Goal: Use online tool/utility: Utilize a website feature to perform a specific function

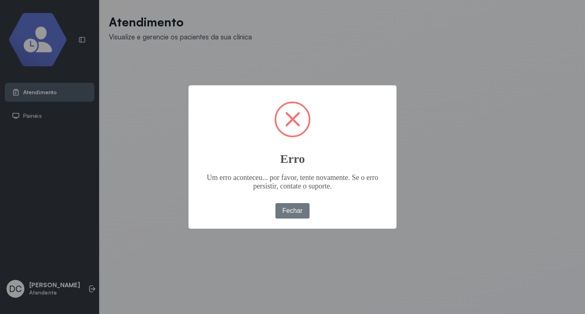
click at [307, 208] on button "Fechar" at bounding box center [292, 210] width 35 height 15
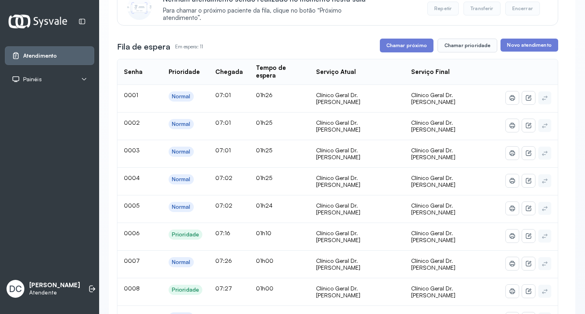
scroll to position [81, 0]
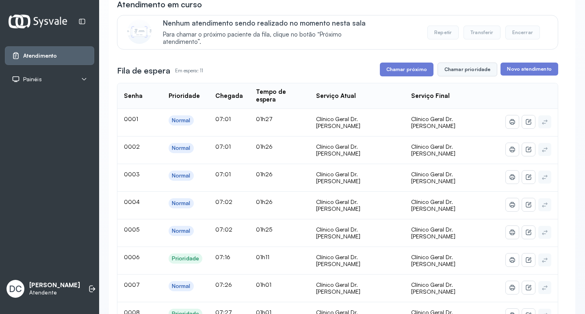
click at [457, 72] on button "Chamar prioridade" at bounding box center [467, 70] width 60 height 14
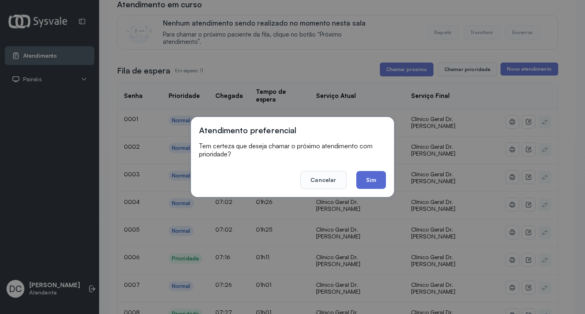
click at [377, 176] on button "Sim" at bounding box center [371, 180] width 30 height 18
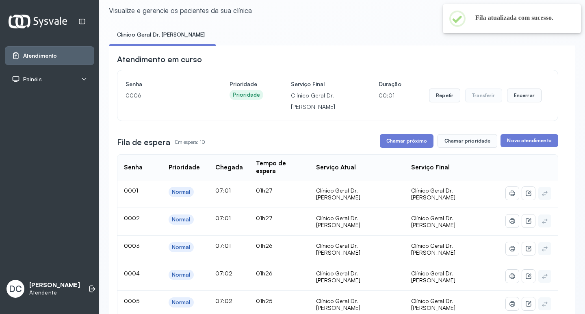
scroll to position [41, 0]
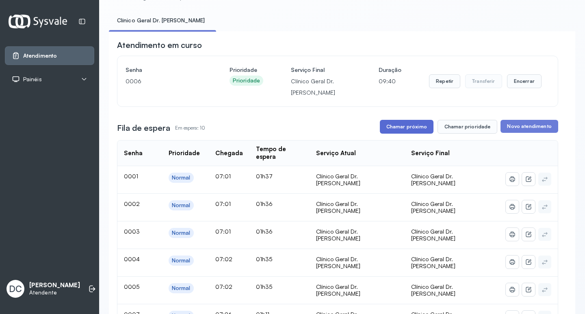
click at [396, 124] on button "Chamar próximo" at bounding box center [407, 127] width 54 height 14
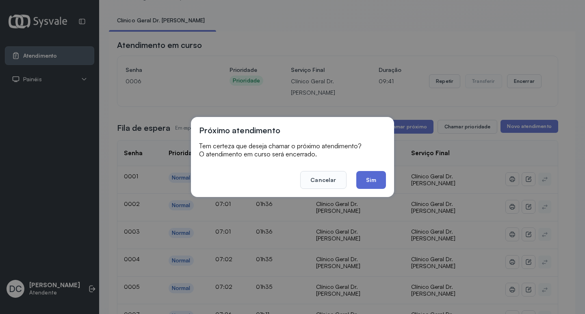
click at [367, 182] on button "Sim" at bounding box center [371, 180] width 30 height 18
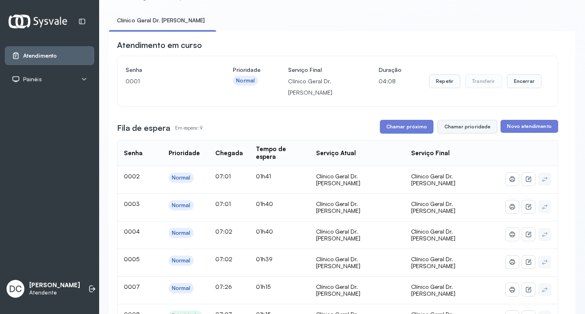
click at [452, 128] on button "Chamar prioridade" at bounding box center [467, 127] width 60 height 14
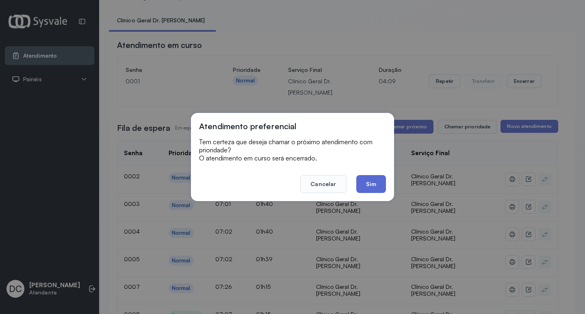
click at [375, 182] on button "Sim" at bounding box center [371, 184] width 30 height 18
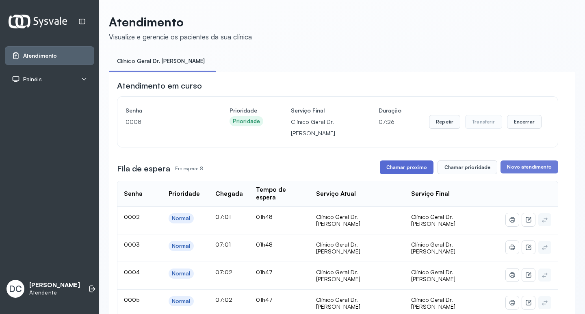
click at [404, 173] on button "Chamar próximo" at bounding box center [407, 167] width 54 height 14
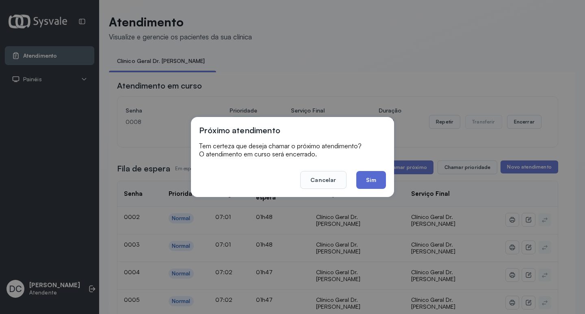
click at [376, 179] on button "Sim" at bounding box center [371, 180] width 30 height 18
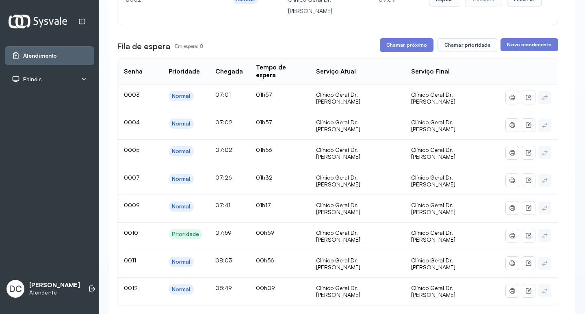
scroll to position [122, 0]
click at [457, 48] on button "Chamar prioridade" at bounding box center [467, 46] width 60 height 14
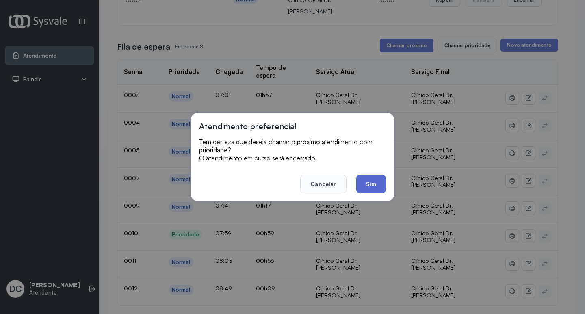
click at [378, 181] on button "Sim" at bounding box center [371, 184] width 30 height 18
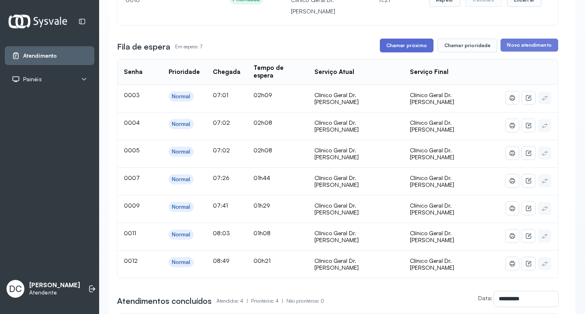
click at [406, 41] on button "Chamar próximo" at bounding box center [407, 46] width 54 height 14
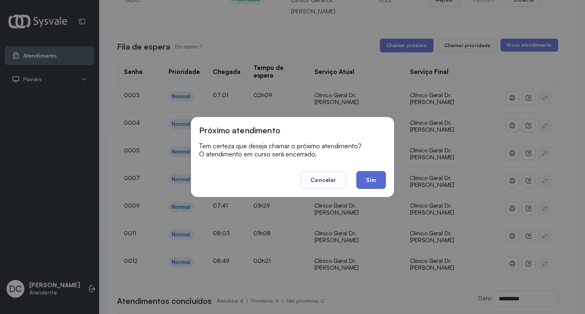
click at [370, 175] on button "Sim" at bounding box center [371, 180] width 30 height 18
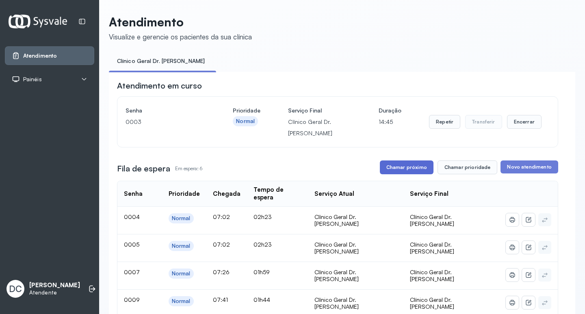
click at [411, 170] on button "Chamar próximo" at bounding box center [407, 167] width 54 height 14
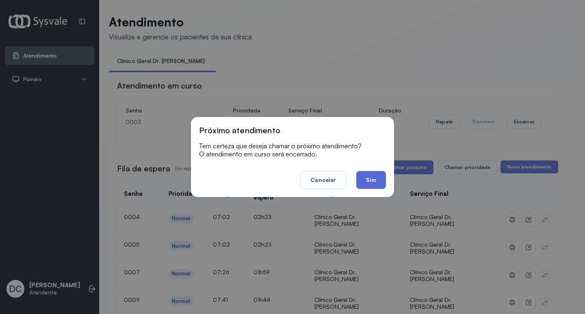
click at [378, 178] on button "Sim" at bounding box center [371, 180] width 30 height 18
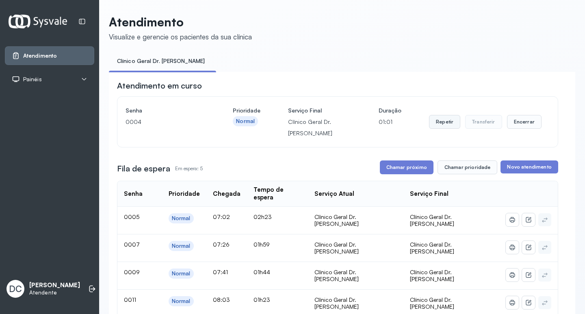
click at [443, 125] on button "Repetir" at bounding box center [444, 122] width 31 height 14
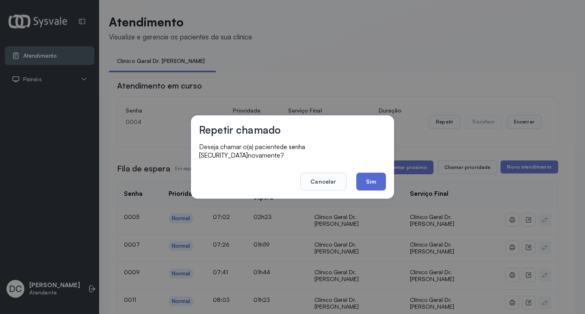
click at [376, 178] on button "Sim" at bounding box center [371, 182] width 30 height 18
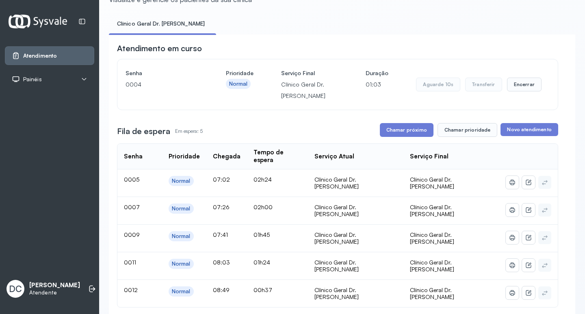
scroll to position [81, 0]
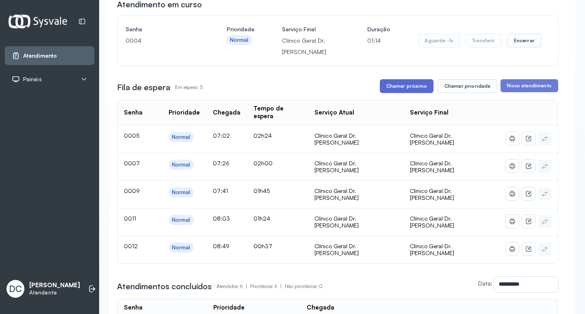
click at [403, 84] on button "Chamar próximo" at bounding box center [407, 86] width 54 height 14
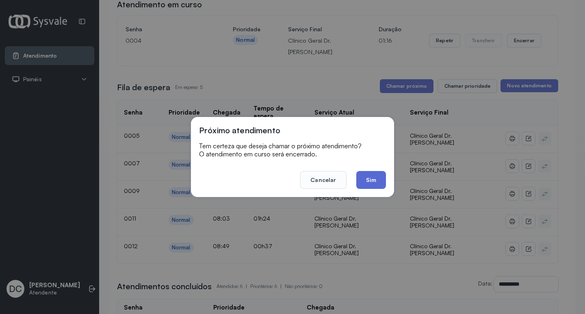
click at [373, 181] on button "Sim" at bounding box center [371, 180] width 30 height 18
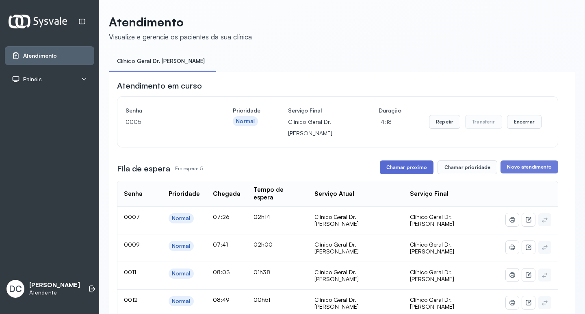
click at [396, 171] on button "Chamar próximo" at bounding box center [407, 167] width 54 height 14
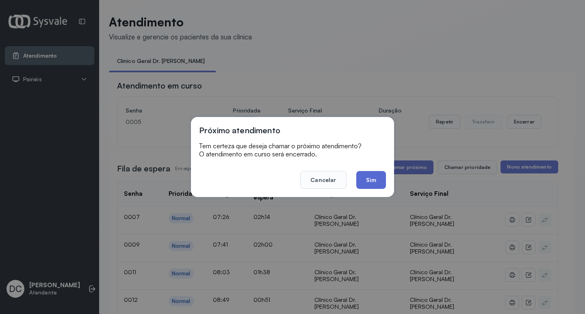
click at [367, 181] on button "Sim" at bounding box center [371, 180] width 30 height 18
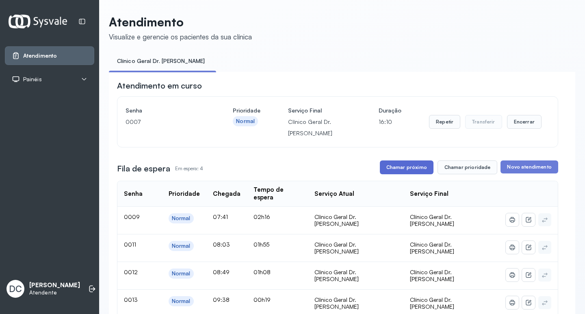
click at [415, 169] on button "Chamar próximo" at bounding box center [407, 167] width 54 height 14
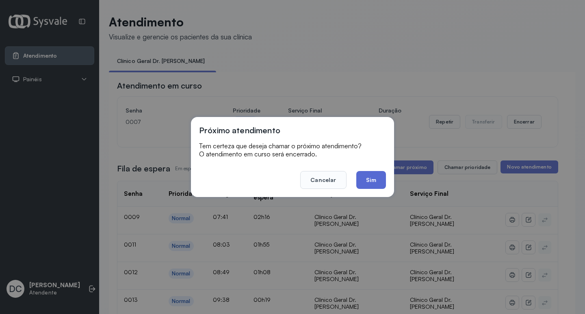
click at [379, 175] on button "Sim" at bounding box center [371, 180] width 30 height 18
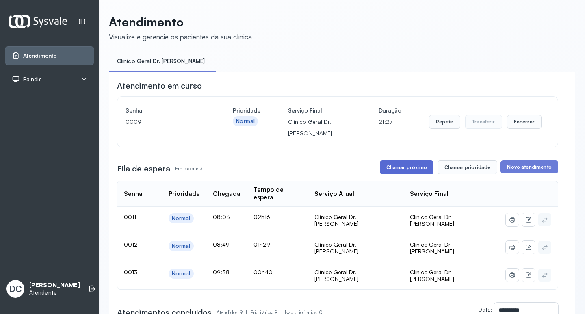
click at [396, 173] on button "Chamar próximo" at bounding box center [407, 167] width 54 height 14
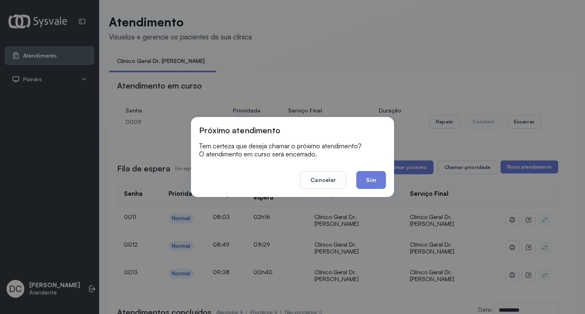
click at [370, 177] on button "Sim" at bounding box center [371, 180] width 30 height 18
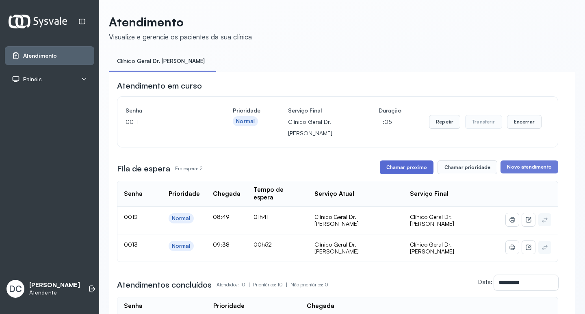
click at [391, 168] on button "Chamar próximo" at bounding box center [407, 167] width 54 height 14
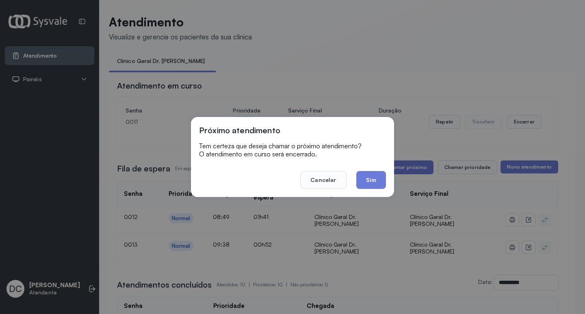
click at [368, 175] on button "Sim" at bounding box center [371, 180] width 30 height 18
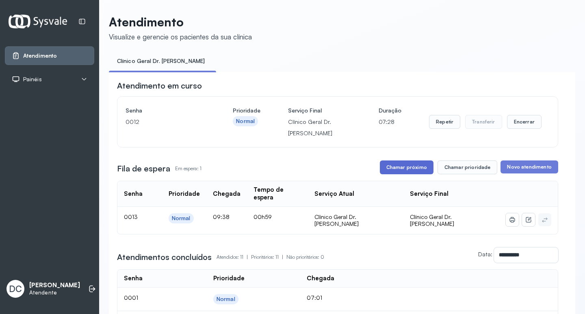
click at [393, 169] on button "Chamar próximo" at bounding box center [407, 167] width 54 height 14
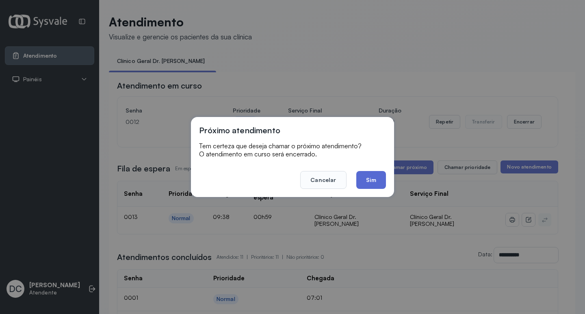
click at [376, 181] on button "Sim" at bounding box center [371, 180] width 30 height 18
